Goal: Find specific fact: Find specific fact

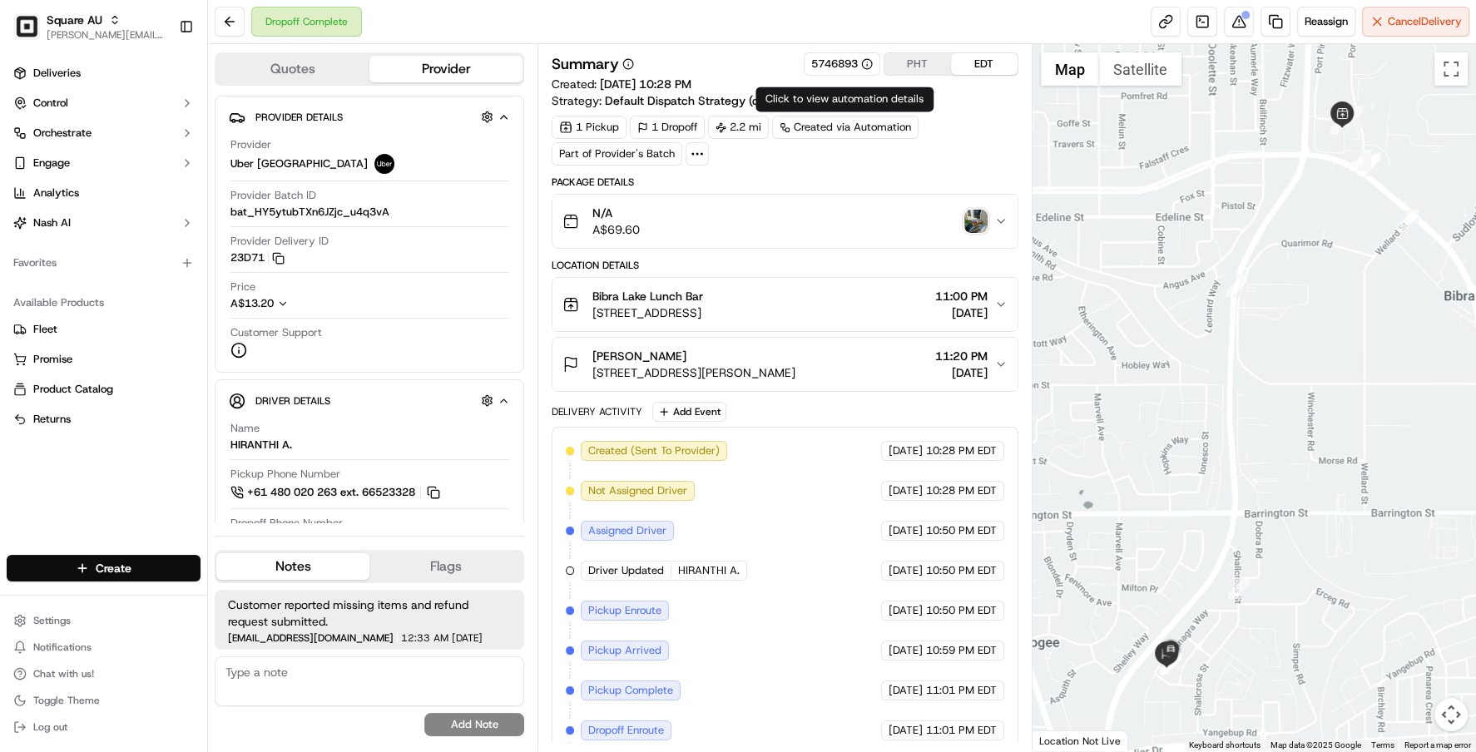
click at [851, 131] on div "Created via Automation" at bounding box center [845, 127] width 146 height 23
click at [698, 155] on icon at bounding box center [697, 153] width 15 height 15
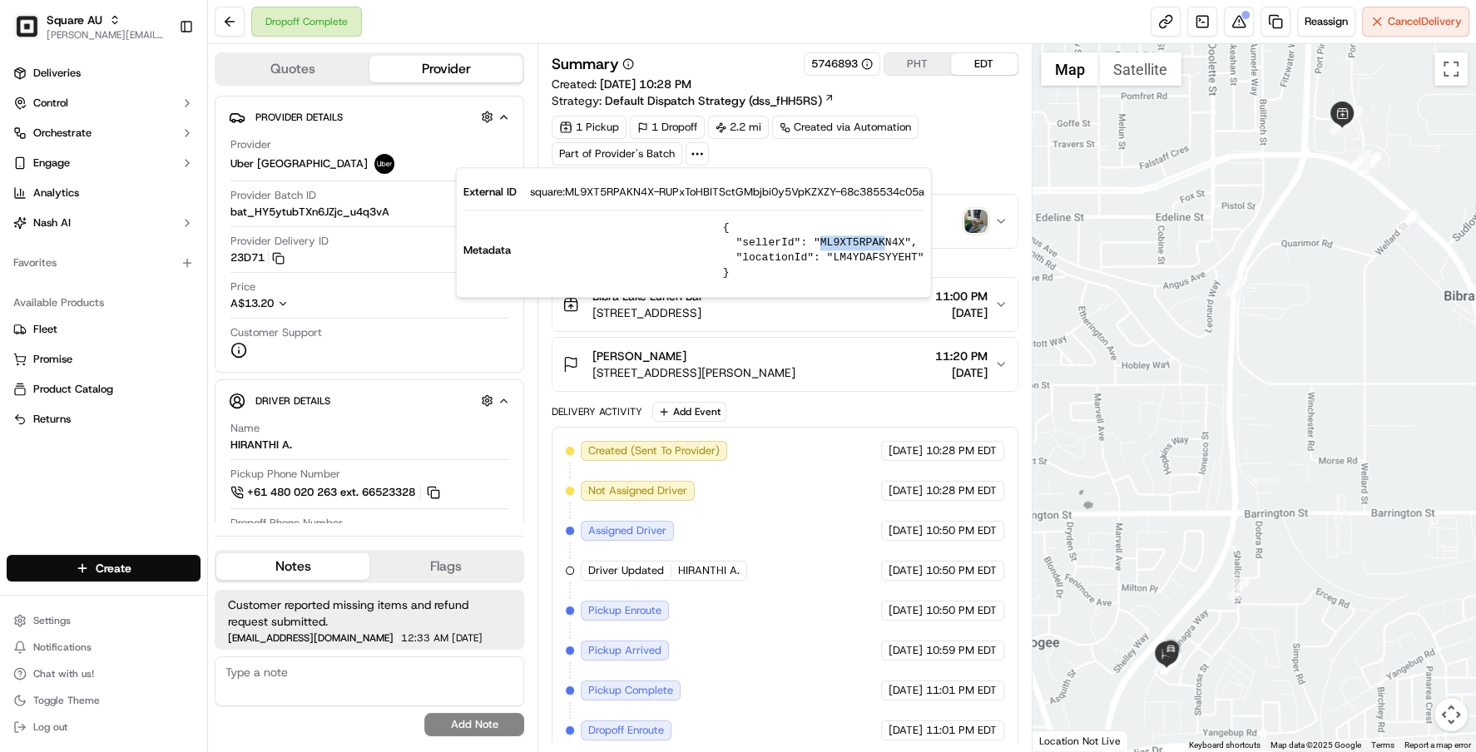
drag, startPoint x: 826, startPoint y: 242, endPoint x: 889, endPoint y: 245, distance: 62.5
click at [889, 245] on pre "{ "sellerId": "ML9XT5RPAKN4X", "locationId": "LM4YDAFSYYEHT" }" at bounding box center [823, 250] width 201 height 60
drag, startPoint x: 932, startPoint y: 254, endPoint x: 745, endPoint y: 244, distance: 187.5
click at [745, 244] on div "External ID square:ML9XT5RPAKN4X-RUPxToHBITSctGMbjbi0y5VpKZXZY-68c385534c05a Me…" at bounding box center [694, 232] width 476 height 131
click at [745, 244] on pre "{ "sellerId": "ML9XT5RPAKN4X", "locationId": "LM4YDAFSYYEHT" }" at bounding box center [823, 250] width 201 height 60
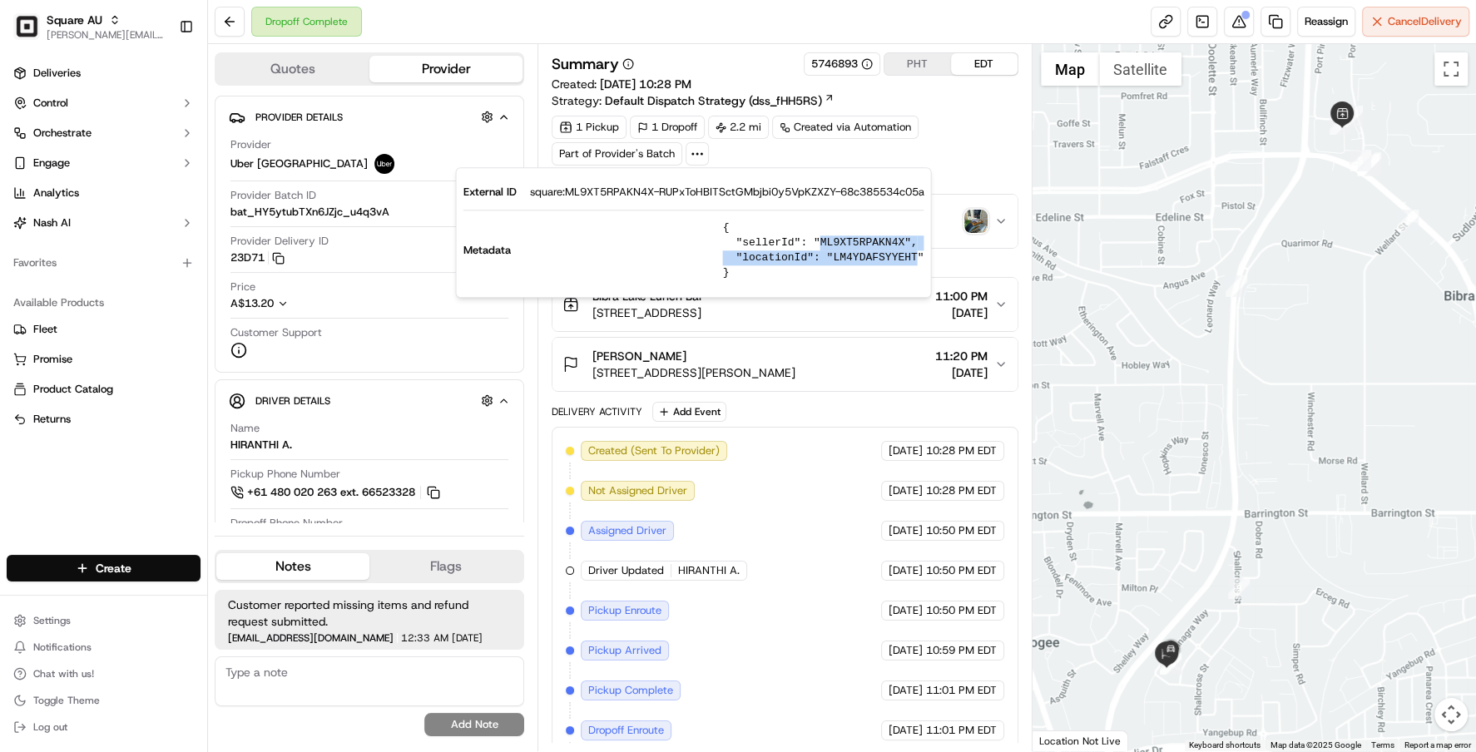
drag, startPoint x: 828, startPoint y: 240, endPoint x: 920, endPoint y: 256, distance: 93.7
click at [920, 256] on pre "{ "sellerId": "ML9XT5RPAKN4X", "locationId": "LM4YDAFSYYEHT" }" at bounding box center [823, 250] width 201 height 60
copy pre "ML9XT5RPAKN4X", "locationId": "LM4YDAFSYYEHT"
